Goal: Find specific page/section: Find specific page/section

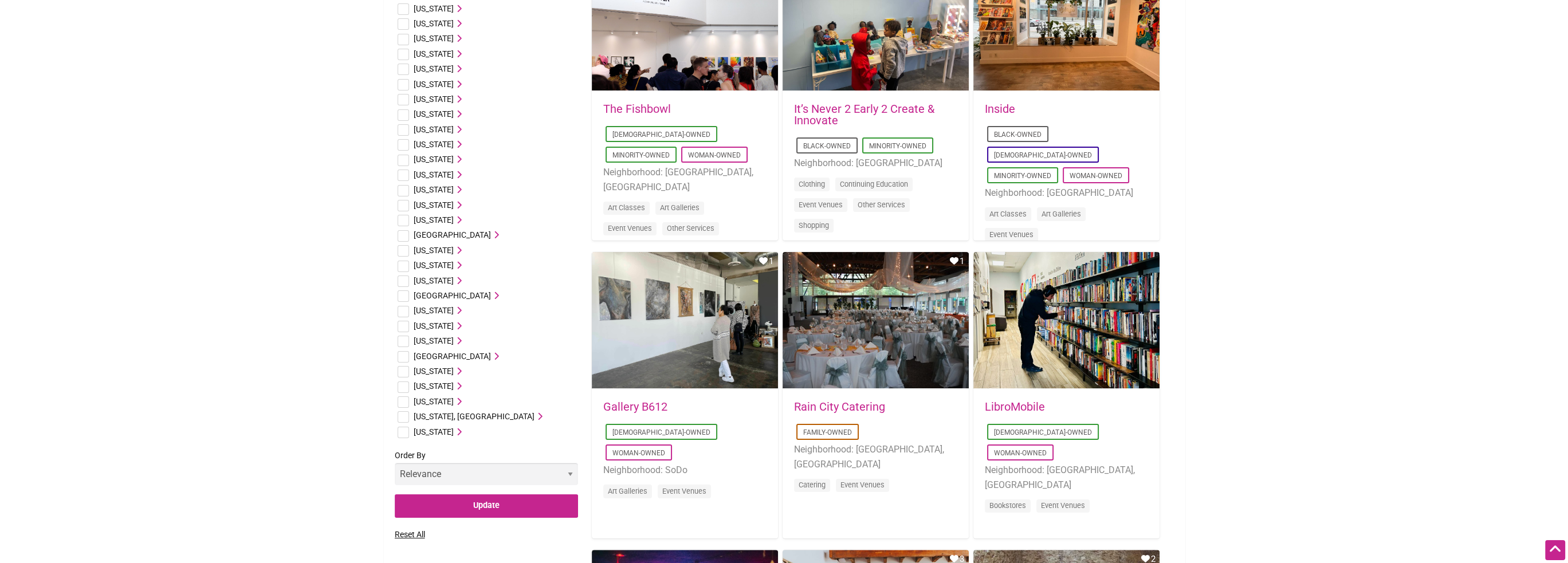
scroll to position [458, 0]
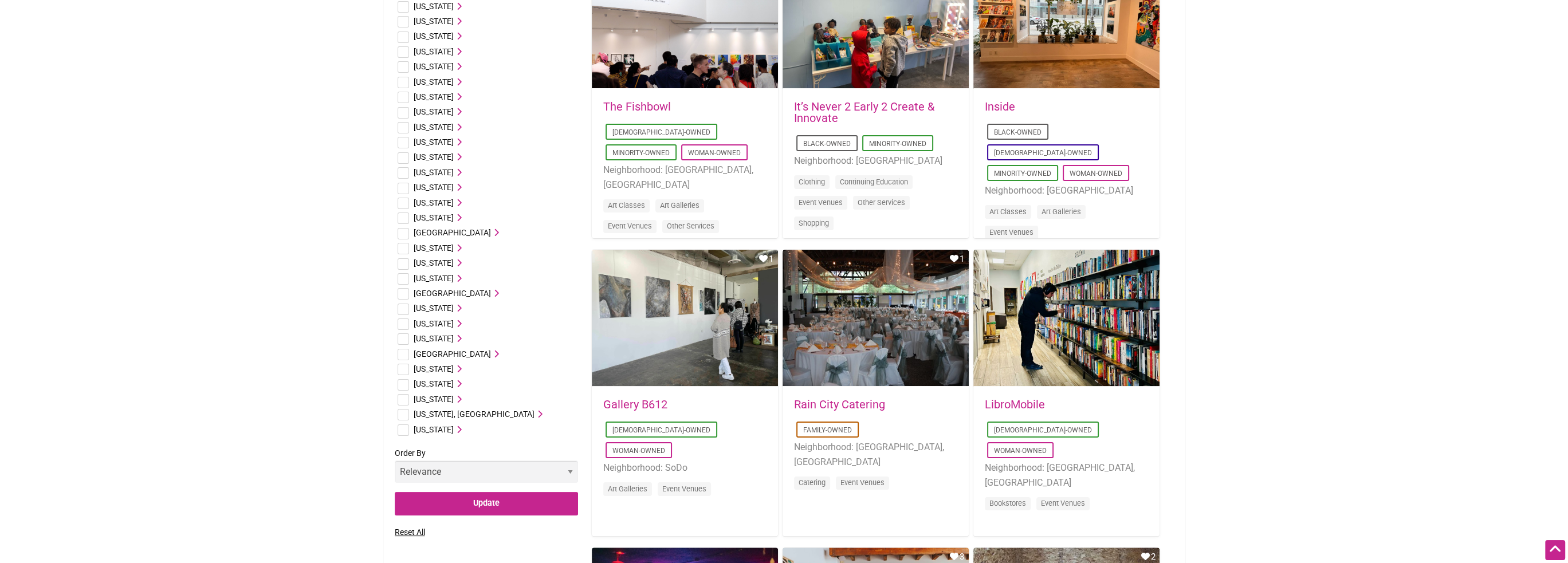
click at [403, 402] on input "checkbox" at bounding box center [403, 400] width 12 height 12
checkbox input "true"
click at [484, 507] on input "Update" at bounding box center [487, 504] width 183 height 23
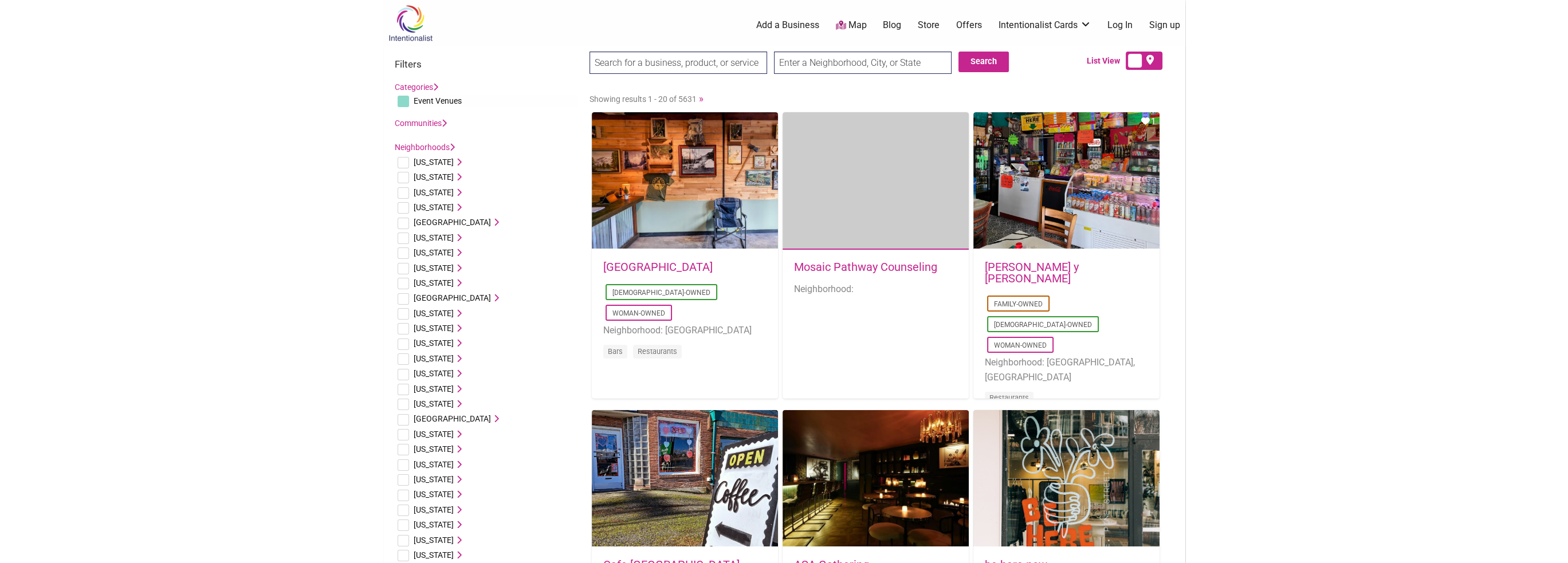
click at [829, 62] on input "text" at bounding box center [863, 62] width 177 height 22
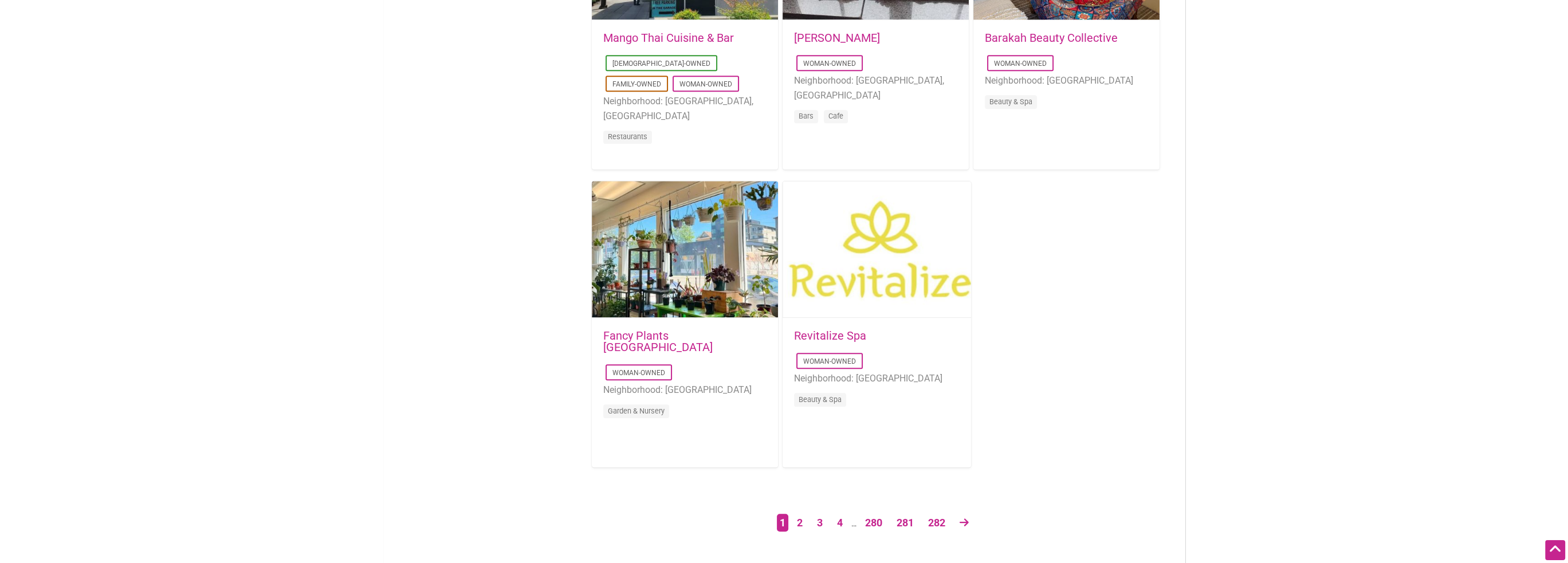
scroll to position [1776, 0]
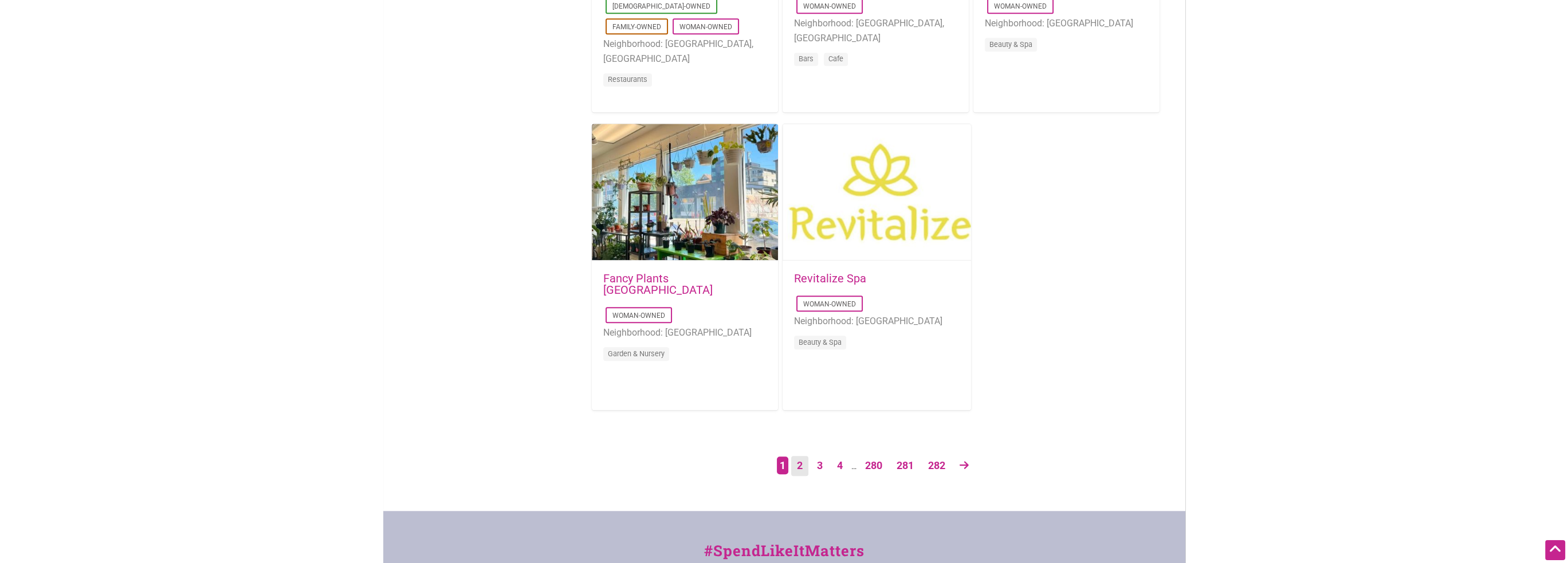
click at [794, 466] on link "2" at bounding box center [800, 466] width 17 height 20
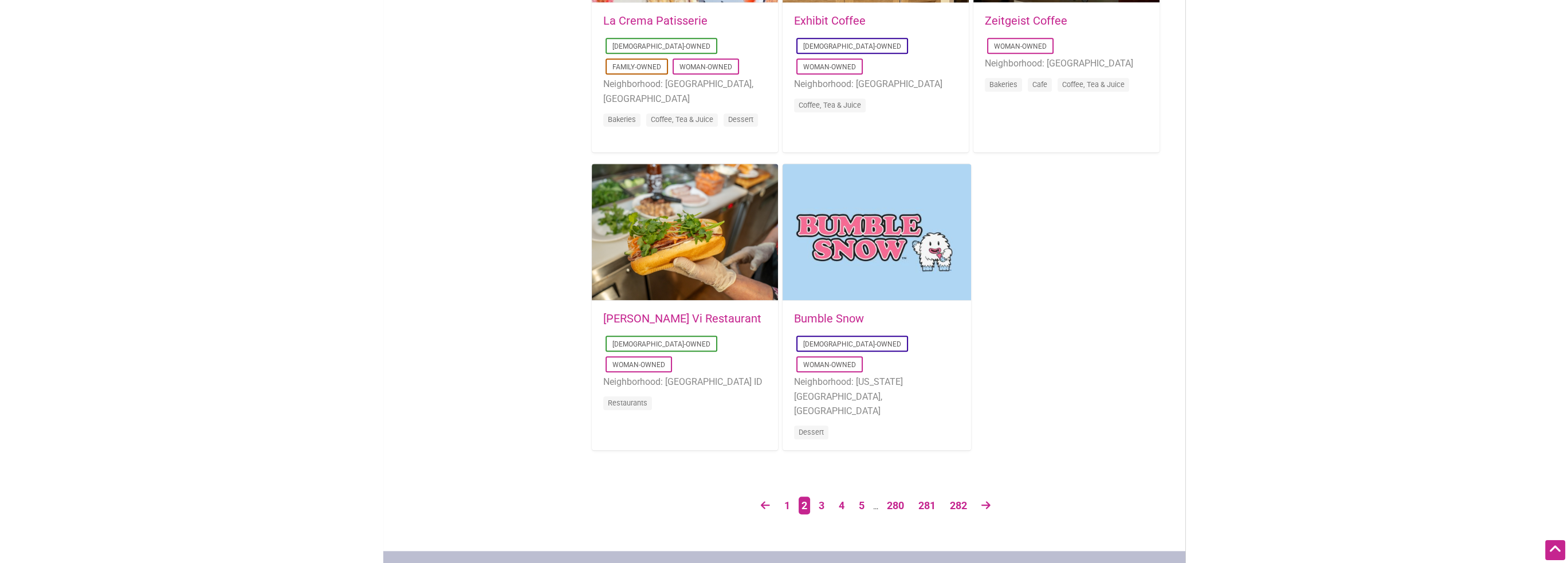
scroll to position [1890, 0]
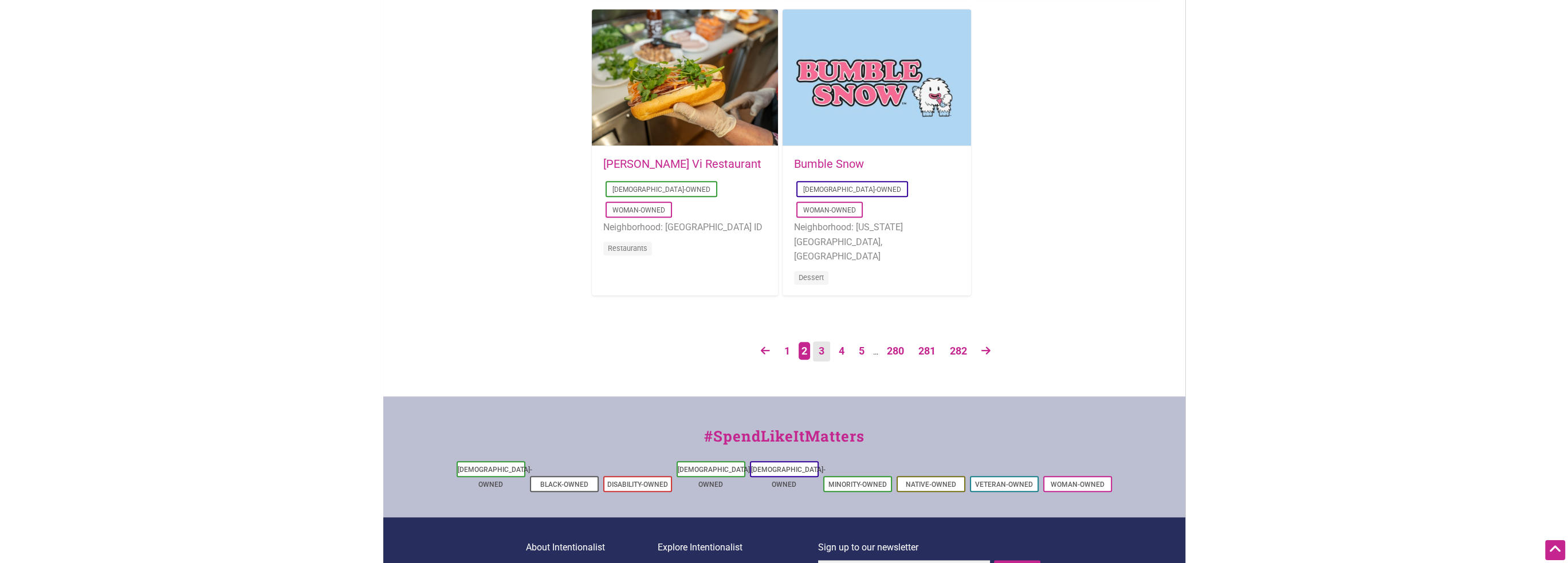
click at [816, 349] on link "3" at bounding box center [822, 351] width 17 height 20
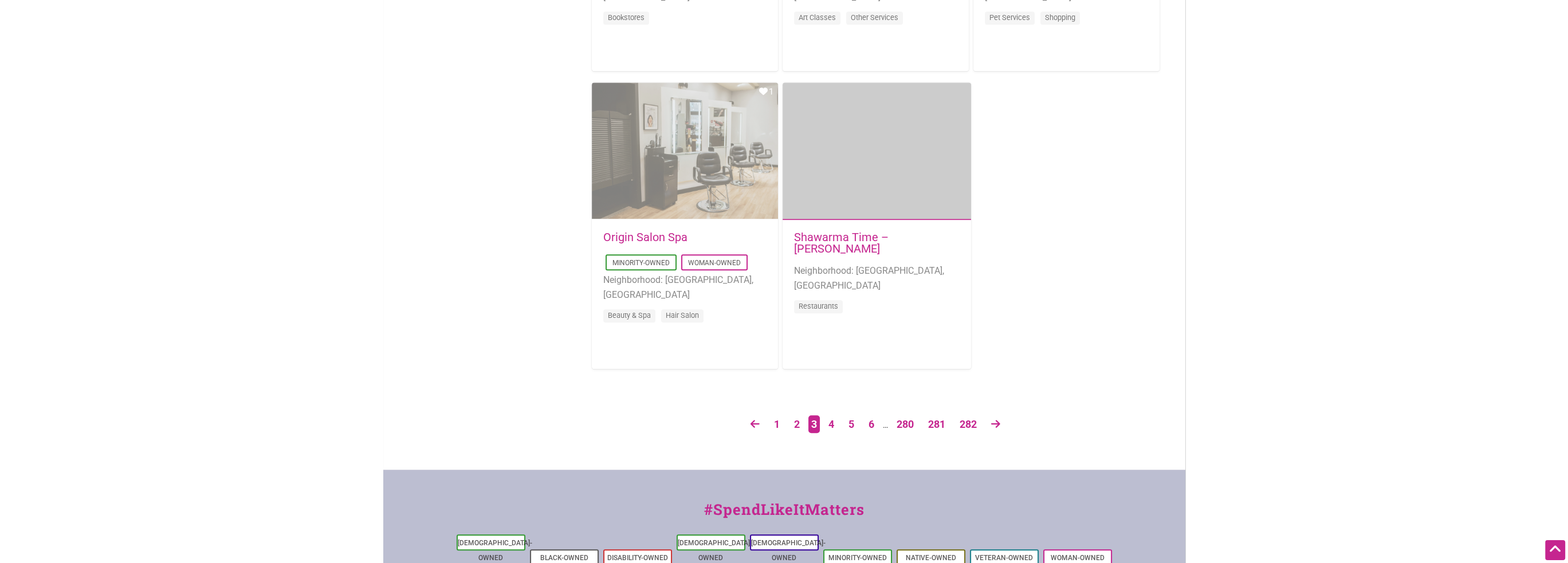
scroll to position [1833, 0]
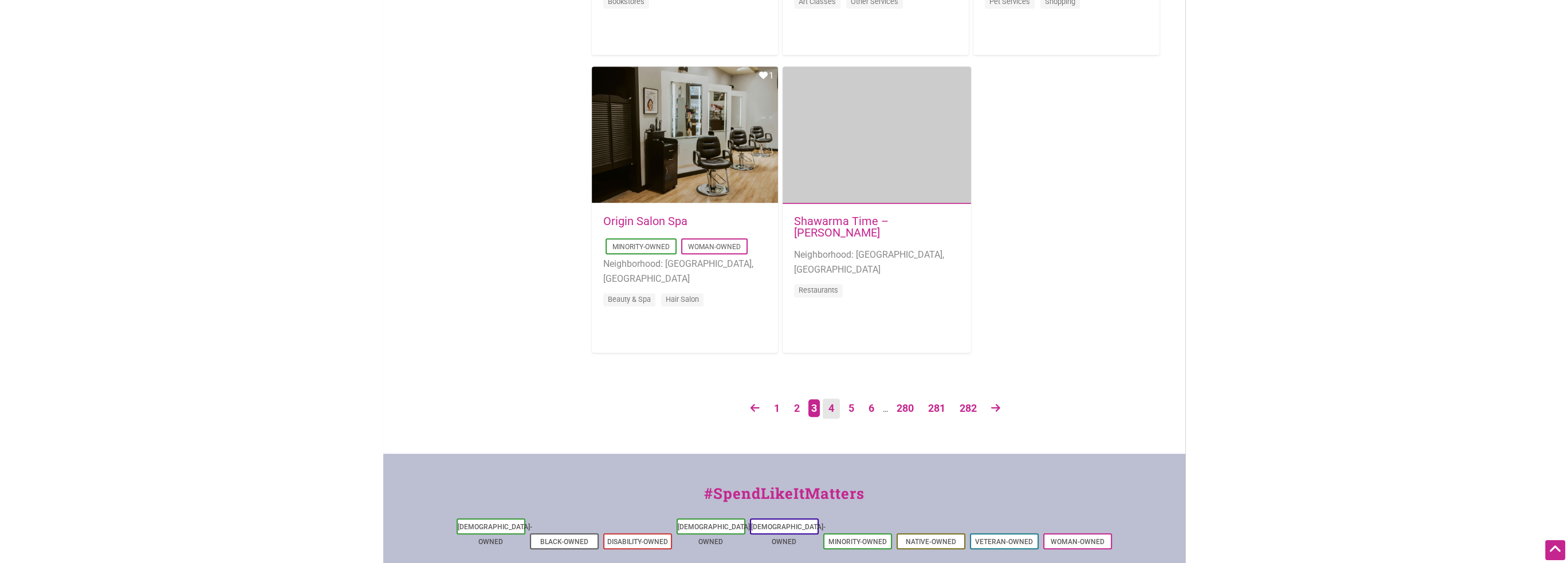
click at [825, 403] on link "4" at bounding box center [831, 408] width 17 height 20
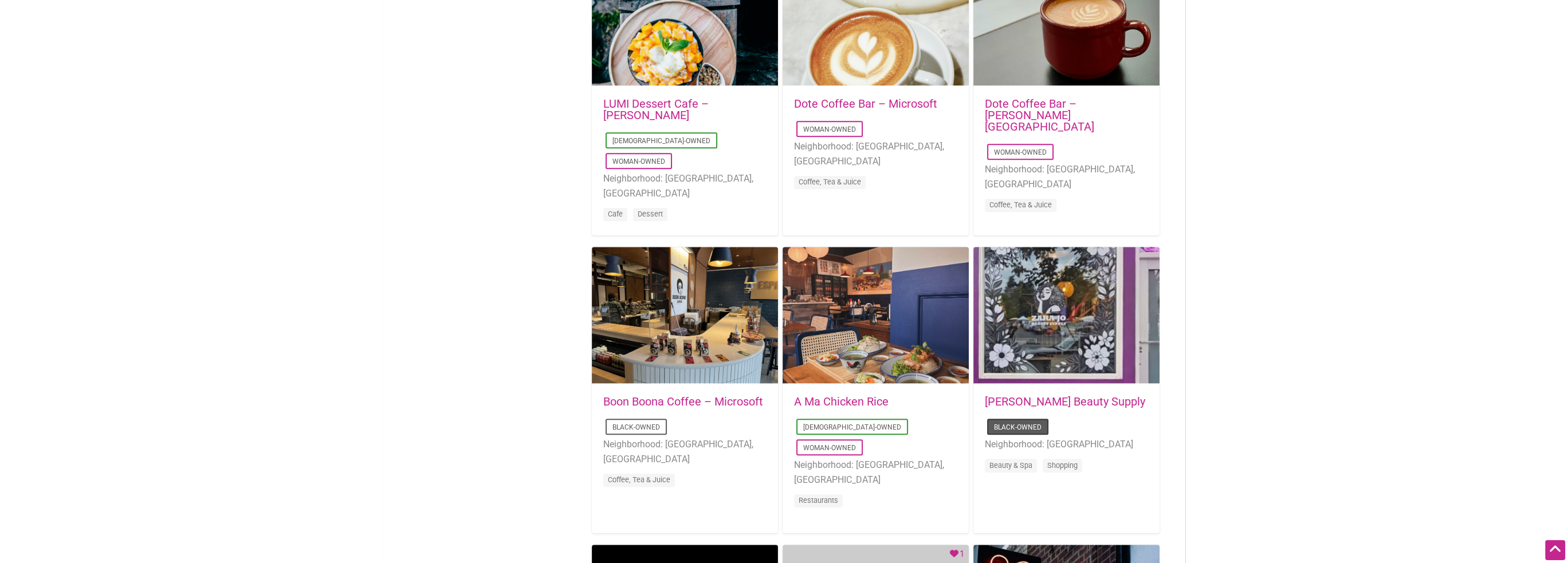
scroll to position [1031, 0]
